Goal: Information Seeking & Learning: Learn about a topic

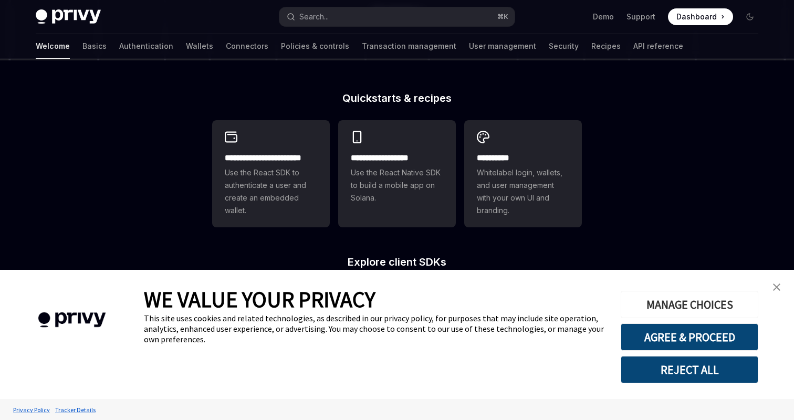
scroll to position [238, 0]
click at [777, 285] on img "close banner" at bounding box center [776, 287] width 7 height 7
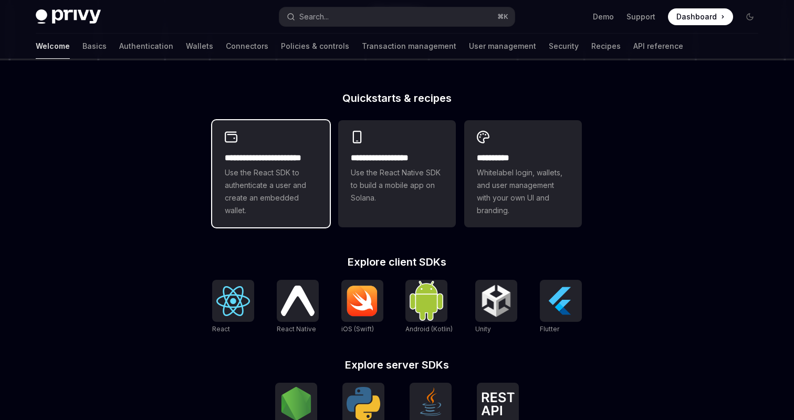
click at [278, 187] on span "Use the React SDK to authenticate a user and create an embedded wallet." at bounding box center [271, 191] width 92 height 50
type textarea "*"
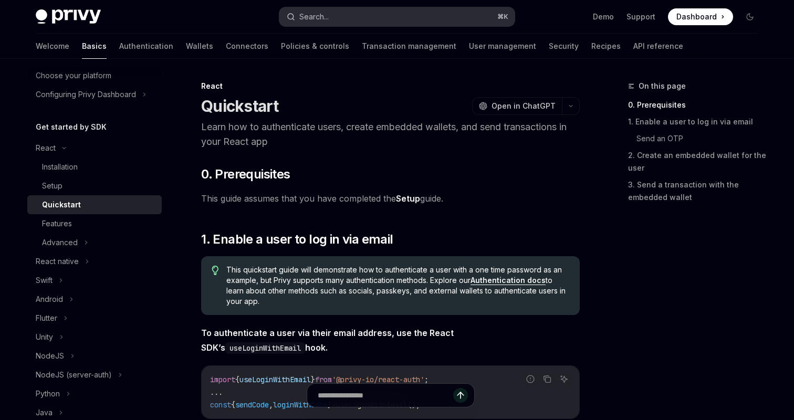
click at [331, 20] on button "Search... ⌘ K" at bounding box center [396, 16] width 235 height 19
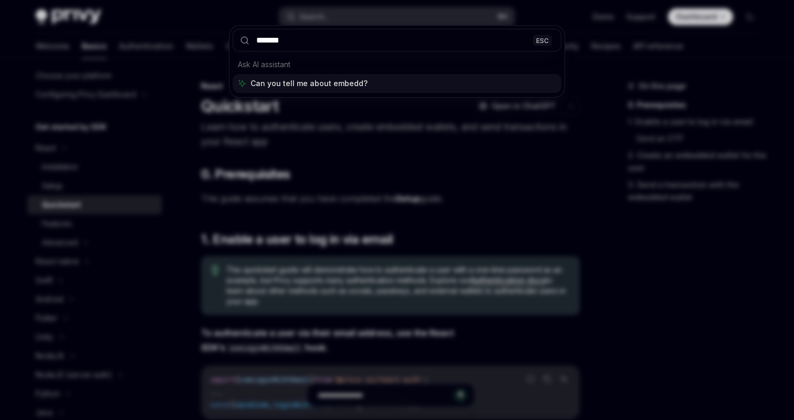
type input "********"
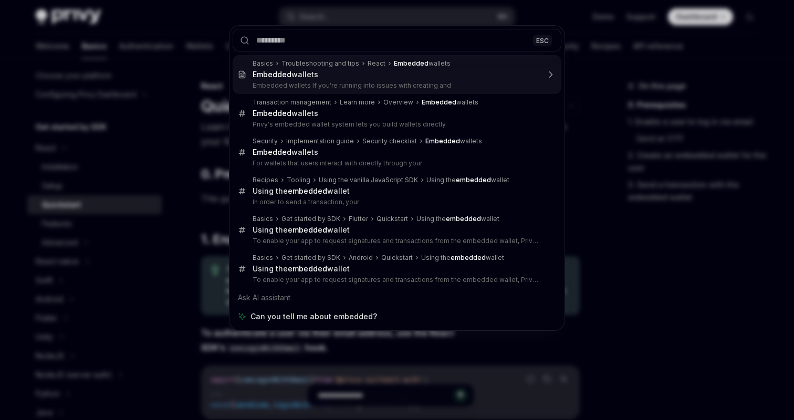
type textarea "*"
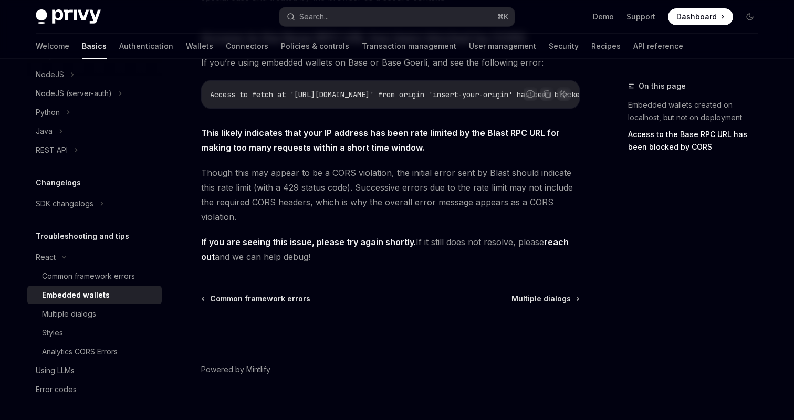
scroll to position [339, 0]
click at [332, 22] on button "Search... ⌘ K" at bounding box center [396, 16] width 235 height 19
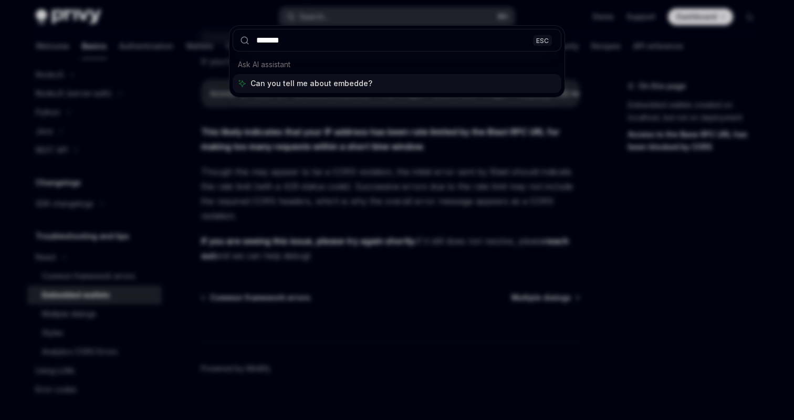
type input "********"
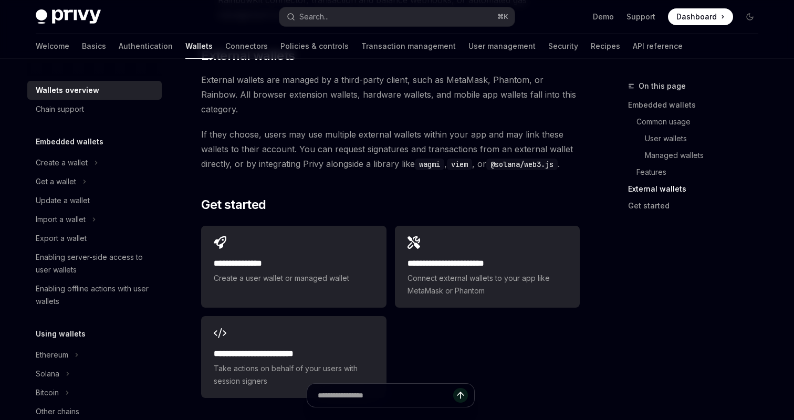
scroll to position [1597, 0]
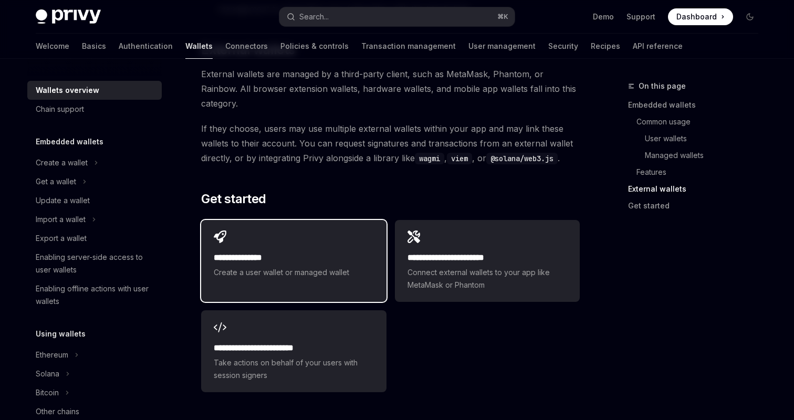
click at [292, 252] on h2 "**********" at bounding box center [294, 258] width 160 height 13
type textarea "*"
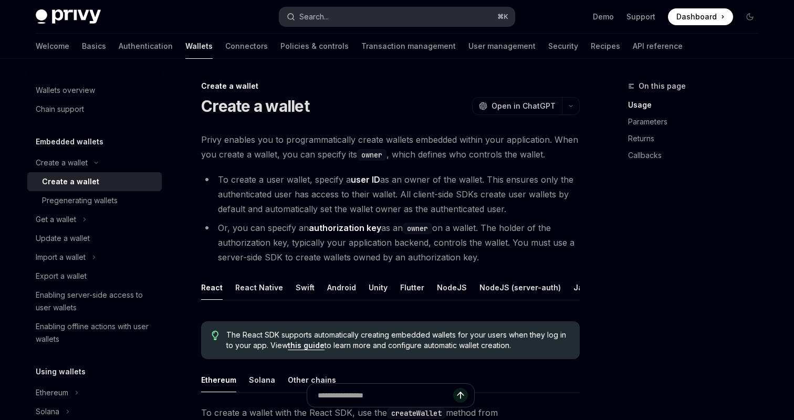
click at [412, 21] on button "Search... ⌘ K" at bounding box center [396, 16] width 235 height 19
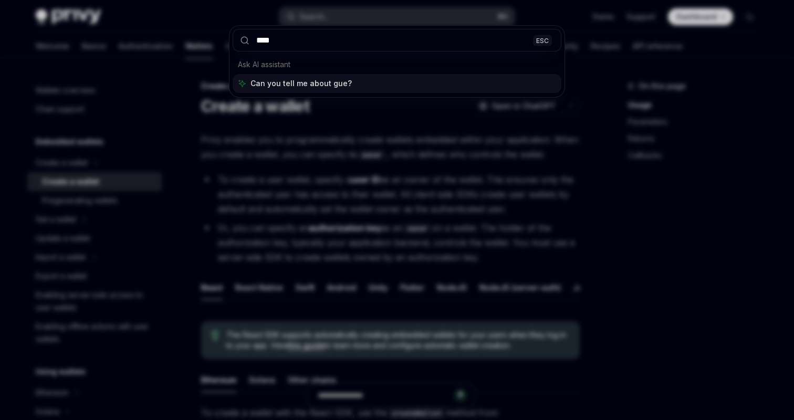
type input "*****"
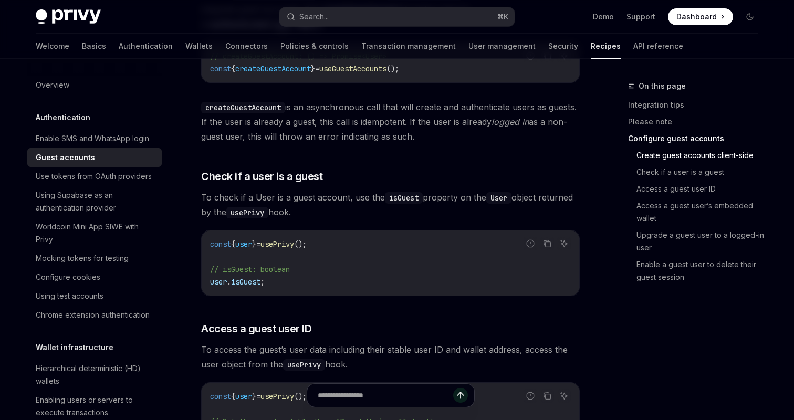
scroll to position [971, 0]
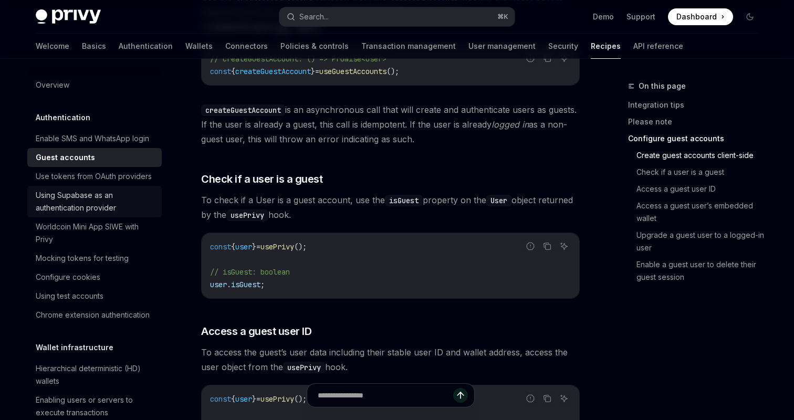
click at [62, 206] on div "Using Supabase as an authentication provider" at bounding box center [96, 201] width 120 height 25
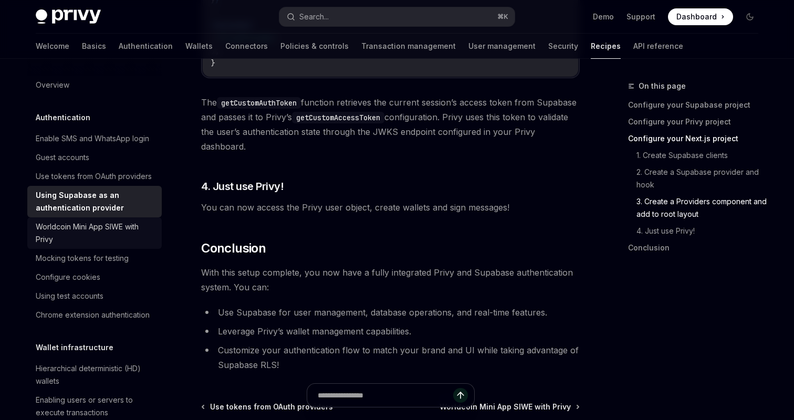
scroll to position [2622, 0]
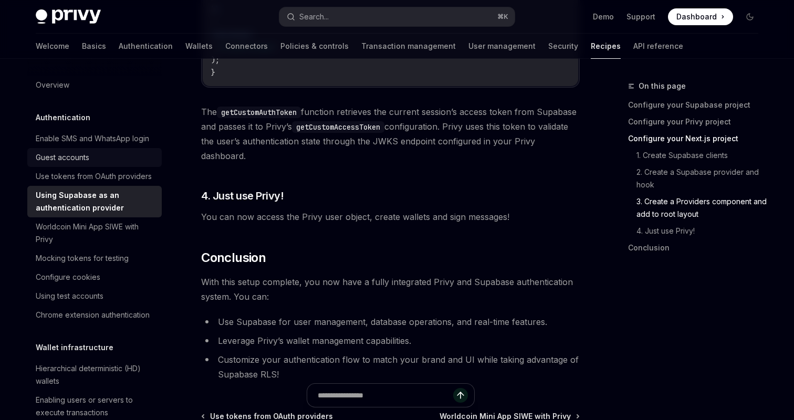
click at [98, 155] on div "Guest accounts" at bounding box center [96, 157] width 120 height 13
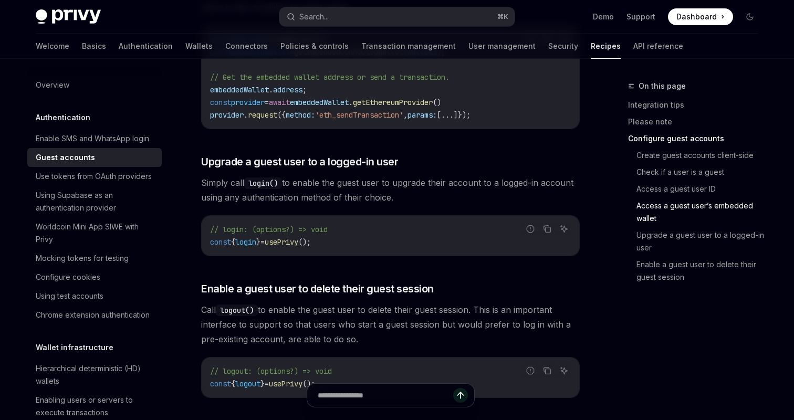
scroll to position [1511, 0]
click at [78, 194] on div "Using Supabase as an authentication provider" at bounding box center [96, 201] width 120 height 25
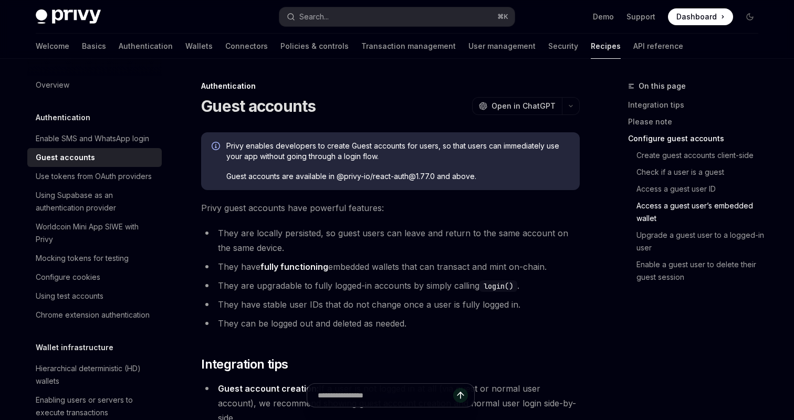
type textarea "*"
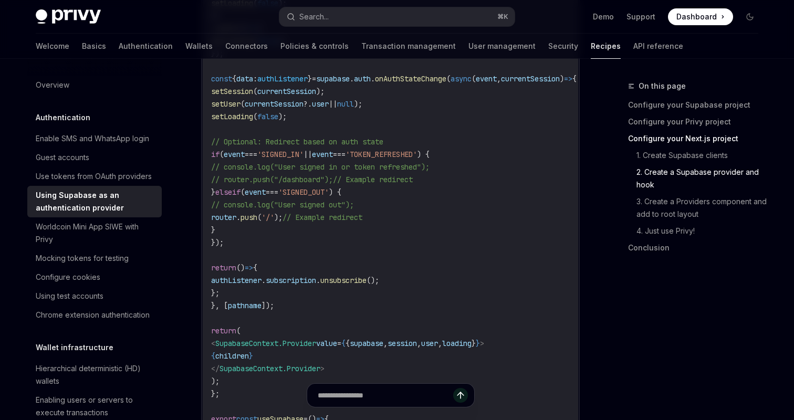
scroll to position [1526, 0]
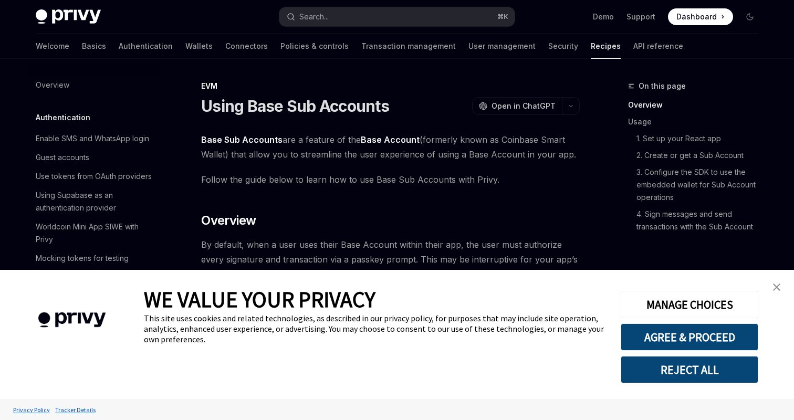
scroll to position [1371, 0]
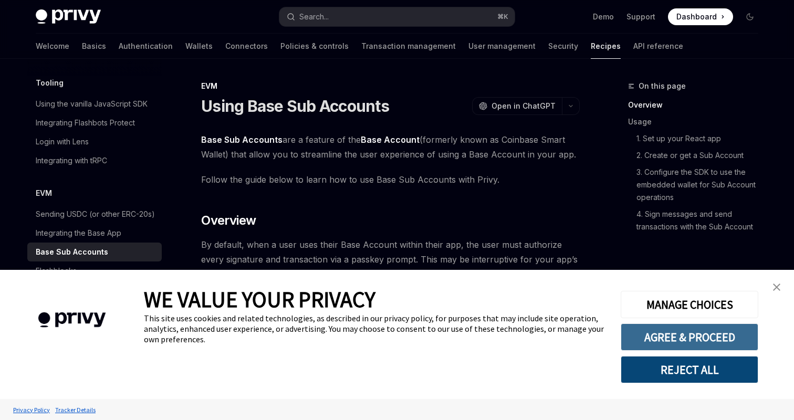
click at [688, 339] on button "AGREE & PROCEED" at bounding box center [690, 337] width 138 height 27
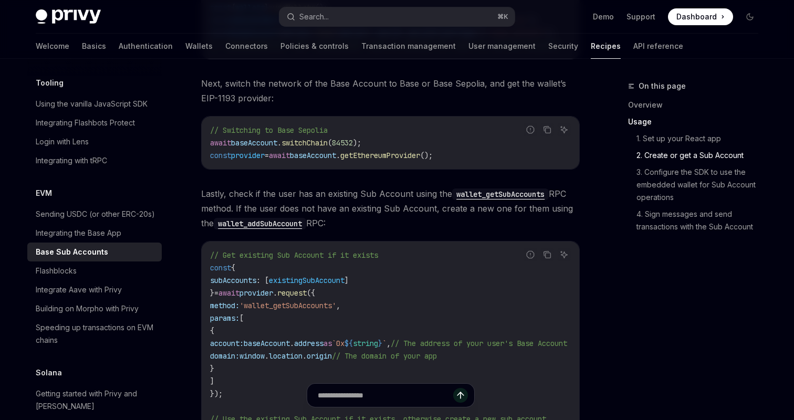
scroll to position [1167, 0]
